Goal: Task Accomplishment & Management: Use online tool/utility

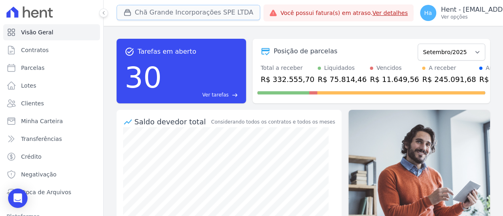
click at [186, 15] on button "Chã Grande Incorporações SPE LTDA" at bounding box center [188, 12] width 144 height 15
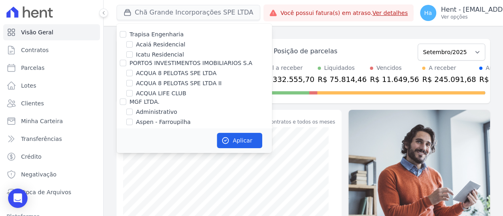
scroll to position [3027, 0]
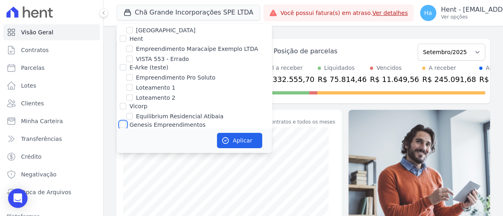
click at [120, 122] on input "Genesis Empreendimentos" at bounding box center [123, 125] width 6 height 6
checkbox input "true"
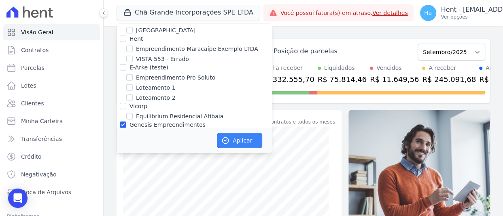
click at [248, 141] on button "Aplicar" at bounding box center [239, 140] width 45 height 15
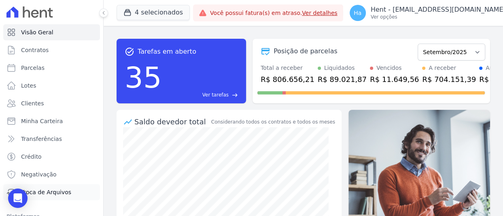
click at [50, 192] on span "Troca de Arquivos" at bounding box center [46, 192] width 50 height 8
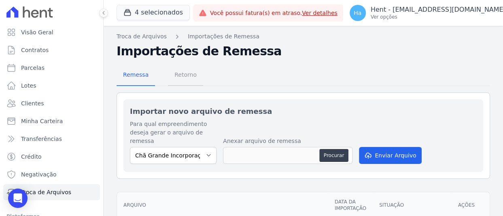
click at [194, 72] on span "Retorno" at bounding box center [185, 75] width 32 height 16
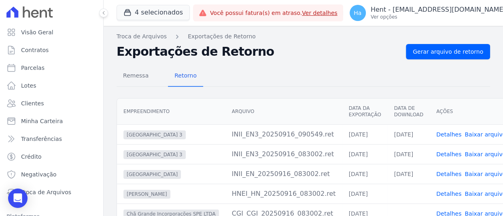
click at [436, 175] on link "Detalhes" at bounding box center [448, 174] width 25 height 6
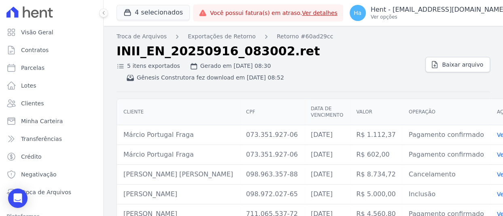
scroll to position [14, 0]
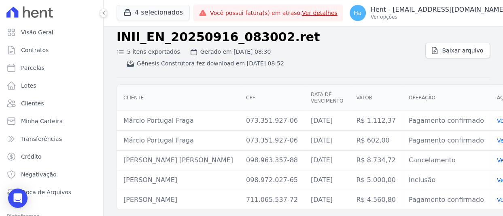
drag, startPoint x: 494, startPoint y: 93, endPoint x: 492, endPoint y: 126, distance: 32.4
click at [492, 126] on div "Cliente CPF Data de vencimento [GEOGRAPHIC_DATA] Operação Ações Márcio Portugal…" at bounding box center [328, 147] width 448 height 132
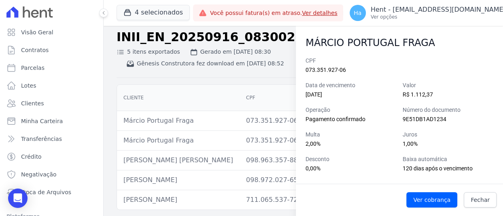
scroll to position [40, 0]
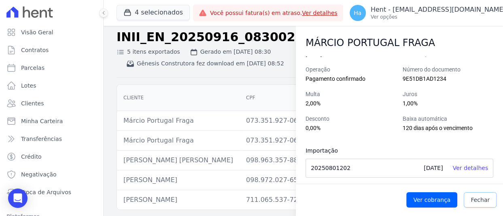
click at [479, 197] on span "Fechar" at bounding box center [479, 200] width 19 height 8
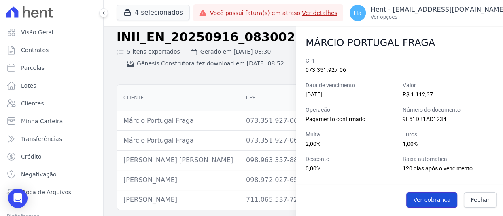
click at [422, 200] on span "Ver cobrança" at bounding box center [431, 200] width 37 height 8
click at [230, 69] on div "INII_EN_20250916_083002.ret 5 itens exportados Gerado em [DATE] 08:30 Gênesis C…" at bounding box center [302, 54] width 373 height 48
click at [495, 202] on link "Fechar" at bounding box center [479, 199] width 33 height 15
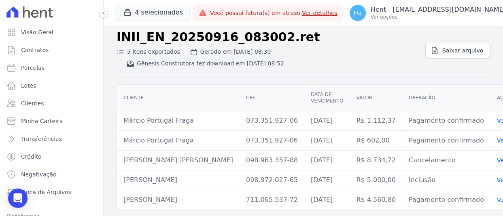
drag, startPoint x: 212, startPoint y: 123, endPoint x: 269, endPoint y: 129, distance: 57.3
click at [269, 129] on tr "Márcio Portugal Fraga 073.351.927-06 [DATE] R$ 1.112,37 Pagamento confirmado Ve…" at bounding box center [327, 121] width 421 height 20
copy tr "073.351.927-06"
click at [154, 8] on button "4 selecionados" at bounding box center [152, 12] width 73 height 15
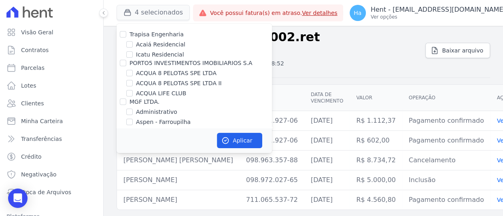
scroll to position [3047, 0]
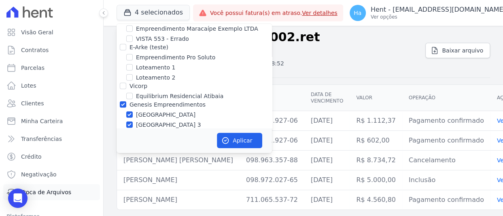
click at [57, 191] on span "Troca de Arquivos" at bounding box center [46, 192] width 50 height 8
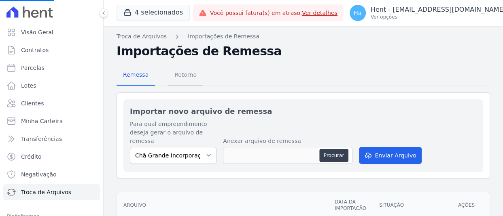
click at [180, 76] on span "Retorno" at bounding box center [185, 75] width 32 height 16
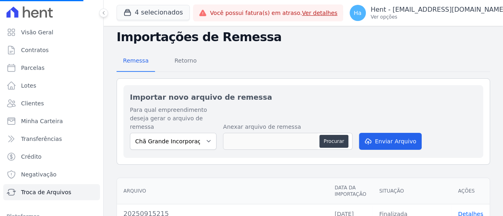
scroll to position [3, 0]
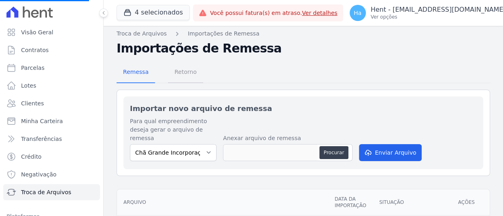
click at [190, 72] on span "Retorno" at bounding box center [185, 72] width 32 height 16
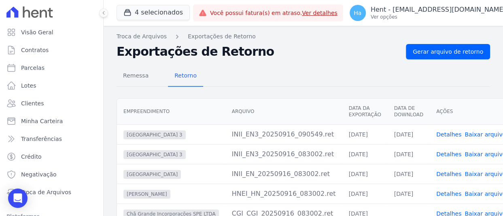
click at [436, 194] on link "Detalhes" at bounding box center [448, 194] width 25 height 6
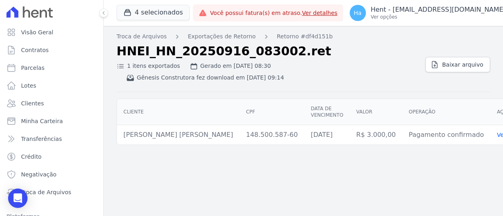
drag, startPoint x: 256, startPoint y: 135, endPoint x: 211, endPoint y: 138, distance: 44.2
click at [239, 138] on td "148.500.587-60" at bounding box center [271, 135] width 65 height 20
copy td "148.500.587-60"
